Goal: Task Accomplishment & Management: Manage account settings

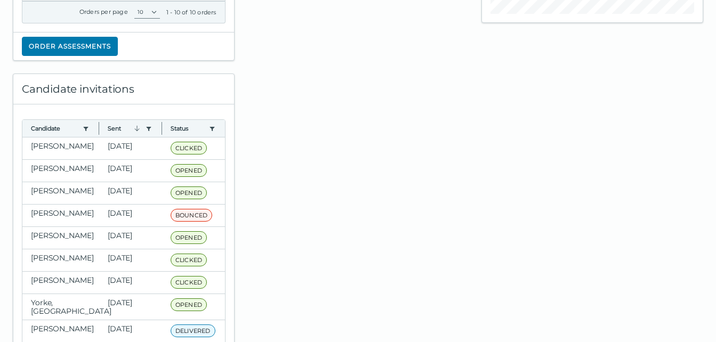
scroll to position [320, 0]
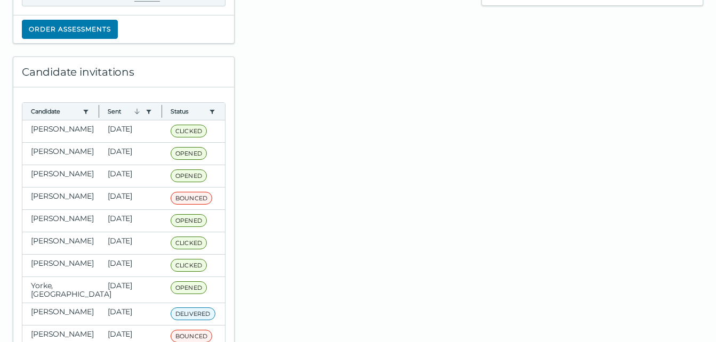
click at [358, 149] on div at bounding box center [358, 225] width 235 height 363
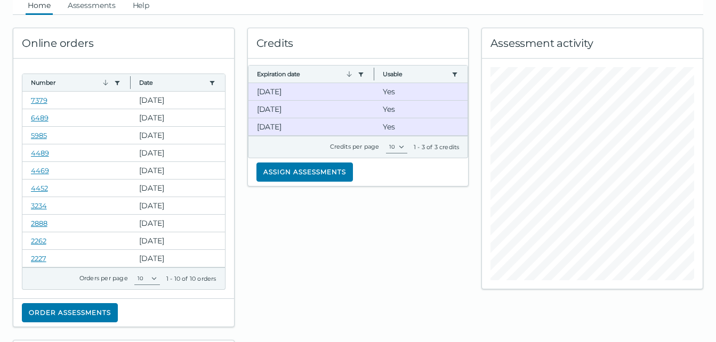
scroll to position [0, 0]
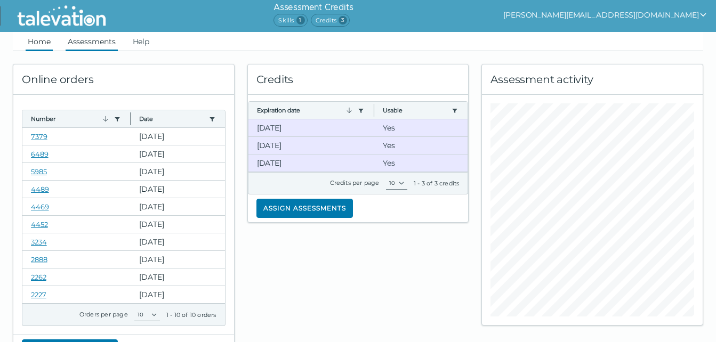
click at [77, 43] on link "Assessments" at bounding box center [92, 41] width 52 height 19
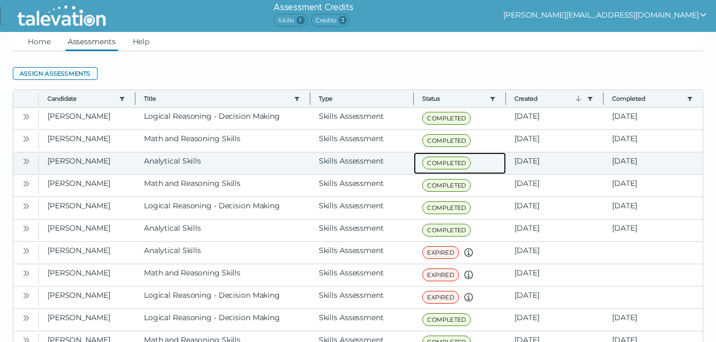
click at [454, 163] on span "COMPLETED" at bounding box center [446, 163] width 49 height 13
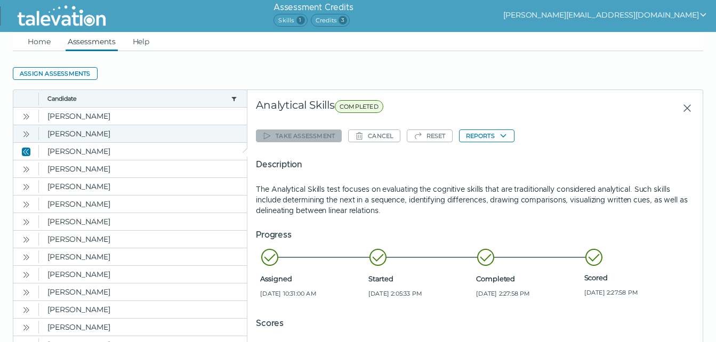
click at [27, 133] on icon "Open" at bounding box center [26, 134] width 9 height 9
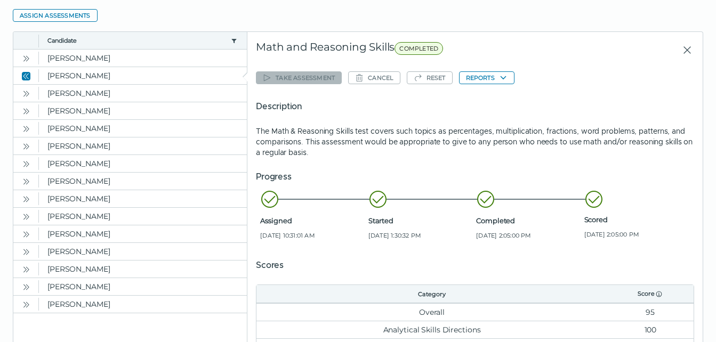
scroll to position [43, 0]
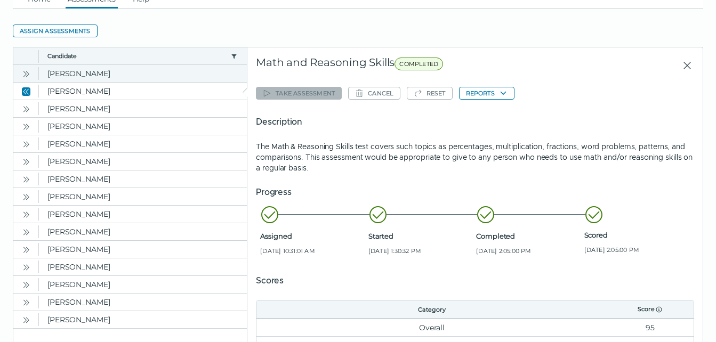
click at [25, 74] on icon "Open" at bounding box center [26, 74] width 9 height 9
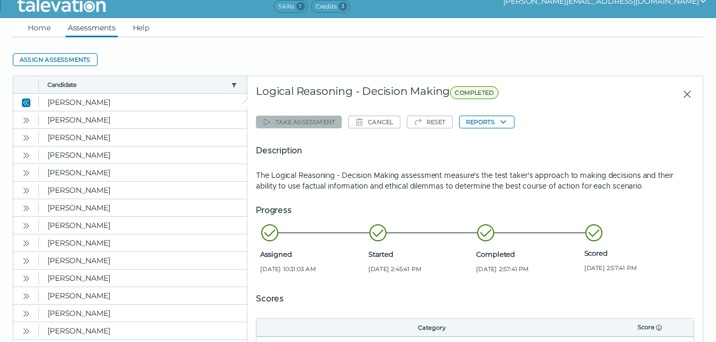
scroll to position [0, 0]
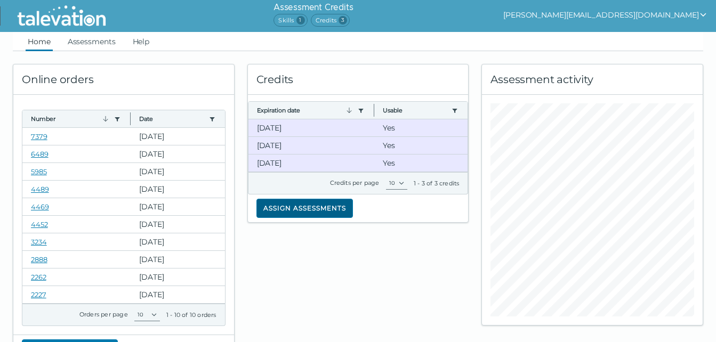
click at [291, 213] on button "Assign assessments" at bounding box center [305, 208] width 97 height 19
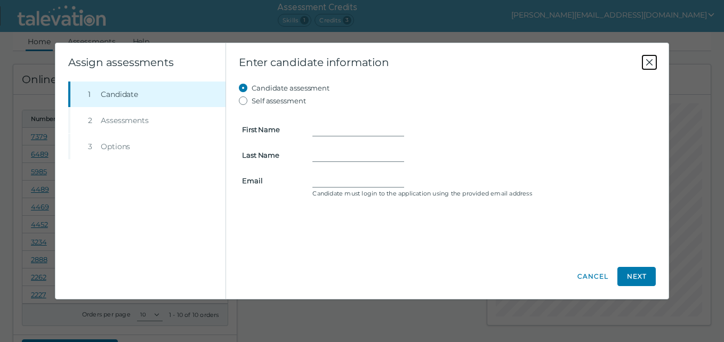
click at [648, 62] on icon "Close" at bounding box center [649, 62] width 13 height 13
